Goal: Information Seeking & Learning: Check status

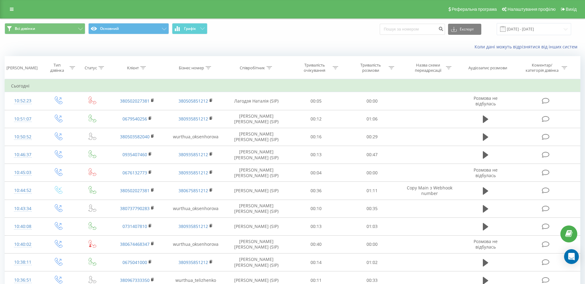
click at [252, 68] on div "Співробітник" at bounding box center [252, 67] width 25 height 5
click at [258, 109] on input "text" at bounding box center [257, 112] width 54 height 11
type input "сіліпіна"
click at [273, 124] on span "OK" at bounding box center [269, 124] width 17 height 10
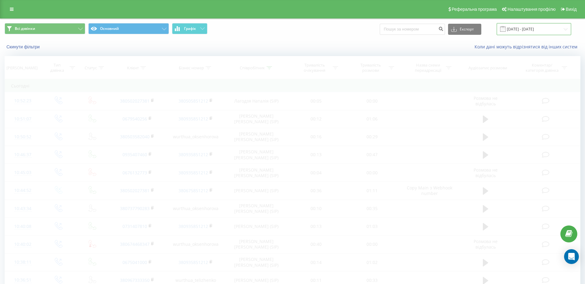
click at [538, 28] on input "19.07.2025 - 19.08.2025" at bounding box center [534, 29] width 75 height 12
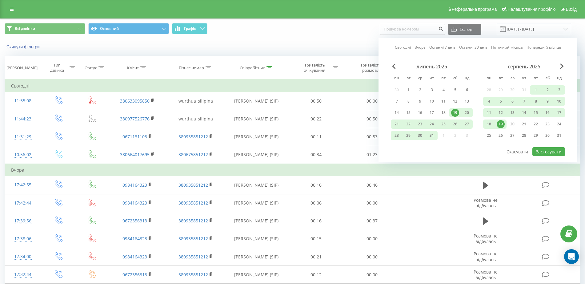
click at [503, 123] on div "19" at bounding box center [501, 124] width 8 height 8
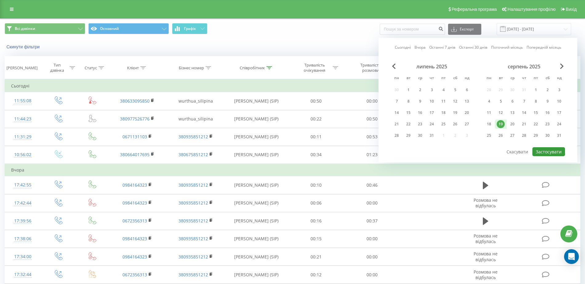
click at [542, 151] on button "Застосувати" at bounding box center [549, 151] width 33 height 9
type input "19.08.2025 - 19.08.2025"
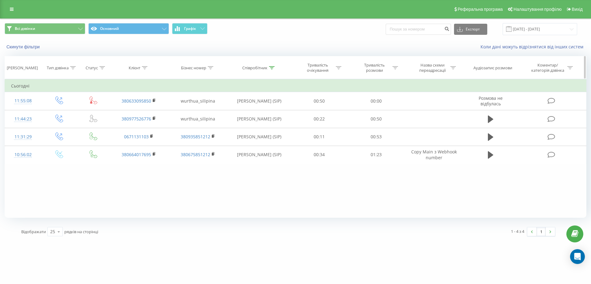
click at [397, 70] on div at bounding box center [396, 67] width 6 height 5
click at [376, 116] on input "text" at bounding box center [376, 112] width 54 height 11
type input "03"
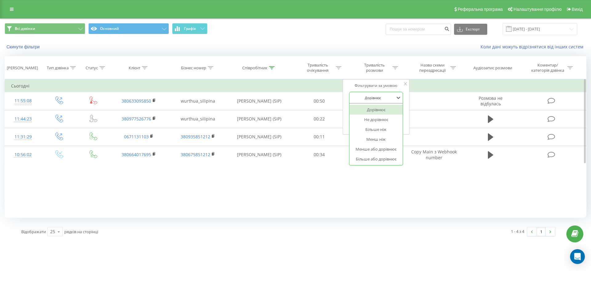
click at [378, 97] on div at bounding box center [373, 98] width 44 height 6
click at [385, 131] on div "Більше ніж" at bounding box center [376, 129] width 54 height 10
click at [390, 125] on span "OK" at bounding box center [389, 124] width 17 height 10
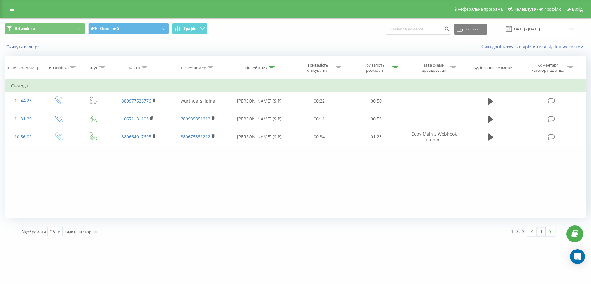
drag, startPoint x: 264, startPoint y: 66, endPoint x: 266, endPoint y: 85, distance: 18.9
click at [264, 67] on div "Співробітник" at bounding box center [254, 67] width 25 height 5
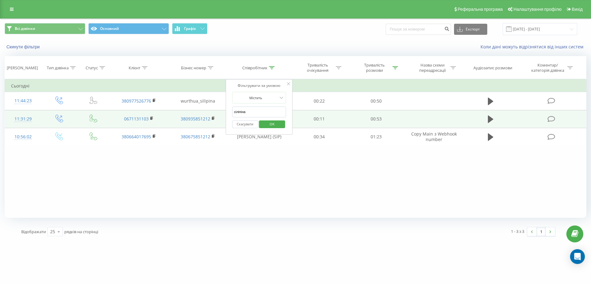
drag, startPoint x: 256, startPoint y: 111, endPoint x: 223, endPoint y: 114, distance: 33.3
click at [224, 112] on table "Фільтрувати за умовою Дорівнює Введіть значення Скасувати OK Фільтрувати за умо…" at bounding box center [296, 112] width 582 height 67
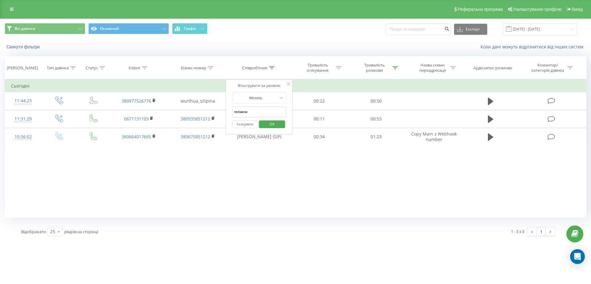
type input "теліженко"
click button "OK" at bounding box center [272, 124] width 26 height 8
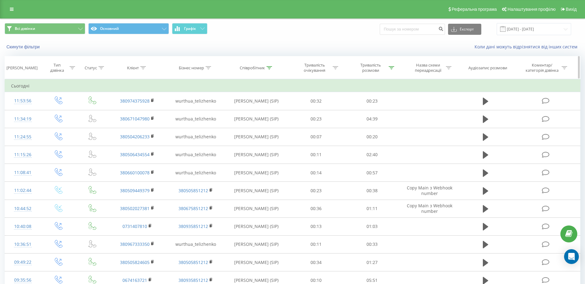
click at [246, 67] on div "Співробітник" at bounding box center [252, 67] width 25 height 5
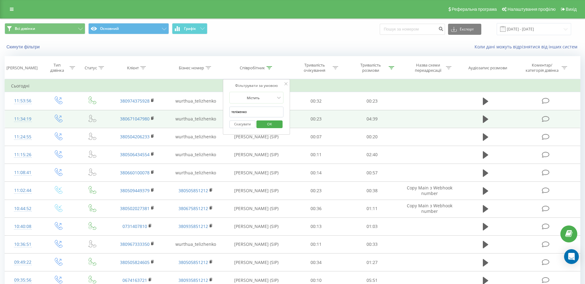
drag, startPoint x: 260, startPoint y: 110, endPoint x: 213, endPoint y: 110, distance: 46.2
click at [213, 110] on table "Фільтрувати за умовою Дорівнює Введіть значення Скасувати OK Фільтрувати за умо…" at bounding box center [293, 193] width 576 height 228
click button "OK" at bounding box center [269, 124] width 26 height 8
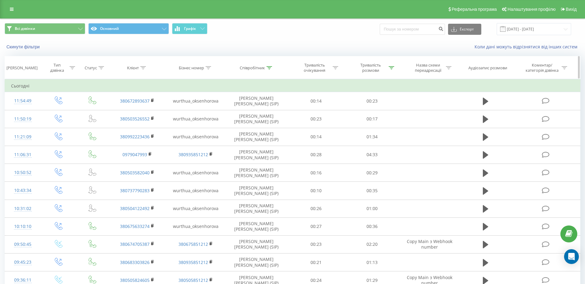
click at [262, 63] on th "Співробітник" at bounding box center [256, 67] width 63 height 23
drag, startPoint x: 263, startPoint y: 69, endPoint x: 264, endPoint y: 75, distance: 5.6
click at [263, 69] on div "Співробітник" at bounding box center [252, 67] width 25 height 5
drag, startPoint x: 265, startPoint y: 116, endPoint x: 231, endPoint y: 111, distance: 34.0
click at [231, 111] on input "оксенгорова" at bounding box center [257, 112] width 54 height 11
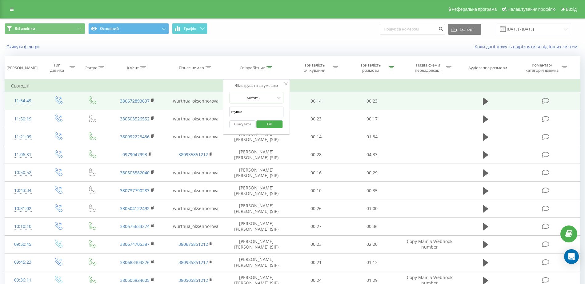
click button "OK" at bounding box center [269, 124] width 26 height 8
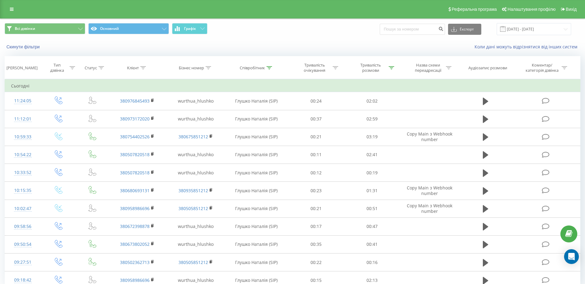
click at [18, 8] on div "Реферальна програма Налаштування профілю Вихід" at bounding box center [292, 9] width 585 height 18
click at [13, 10] on icon at bounding box center [12, 9] width 4 height 4
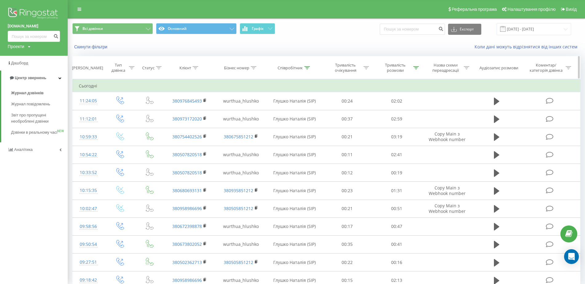
click at [283, 69] on div "Співробітник" at bounding box center [290, 67] width 25 height 5
drag, startPoint x: 287, startPoint y: 116, endPoint x: 263, endPoint y: 107, distance: 26.0
click at [263, 107] on div "Фільтрувати за умовою Містить глушко Скасувати OK" at bounding box center [294, 106] width 67 height 55
type input "сіліпіна"
click button "OK" at bounding box center [308, 124] width 26 height 8
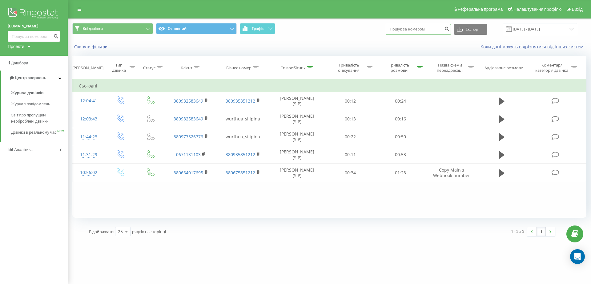
click at [416, 30] on input at bounding box center [418, 29] width 65 height 11
paste input "0986013517"
type input "0986013517"
click at [450, 30] on button "submit" at bounding box center [447, 29] width 8 height 11
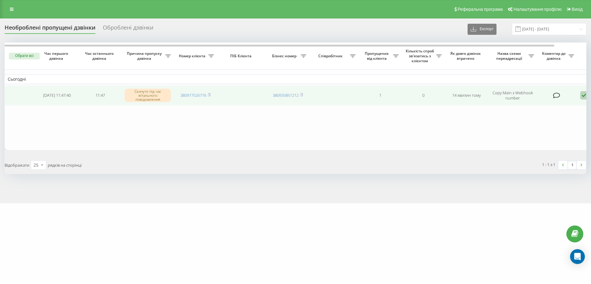
click at [583, 95] on icon at bounding box center [583, 95] width 7 height 8
click at [544, 117] on span "Зв'язався з клієнтом за допомогою іншого каналу" at bounding box center [557, 116] width 105 height 6
